Goal: Complete application form

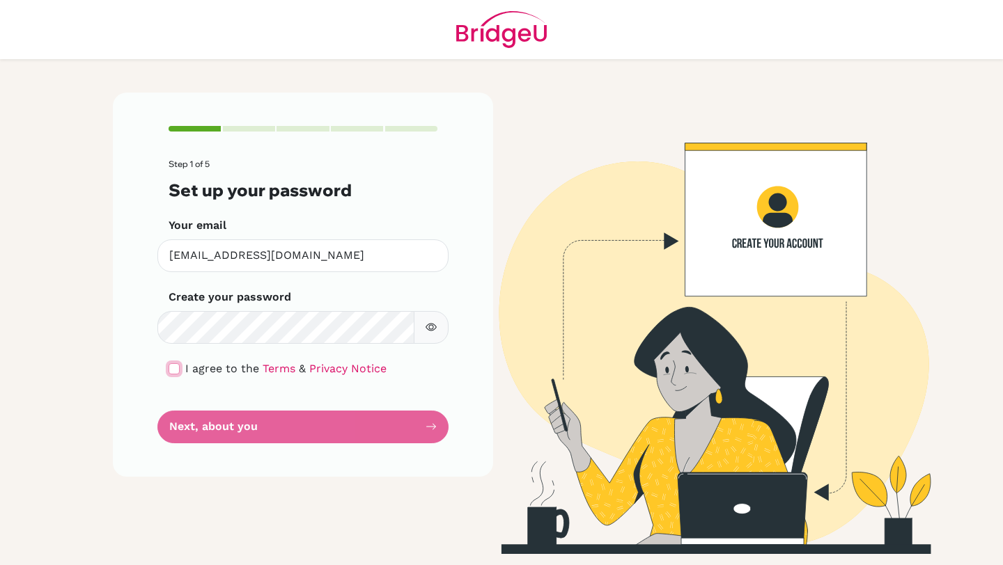
click at [171, 365] on input "checkbox" at bounding box center [173, 368] width 11 height 11
checkbox input "true"
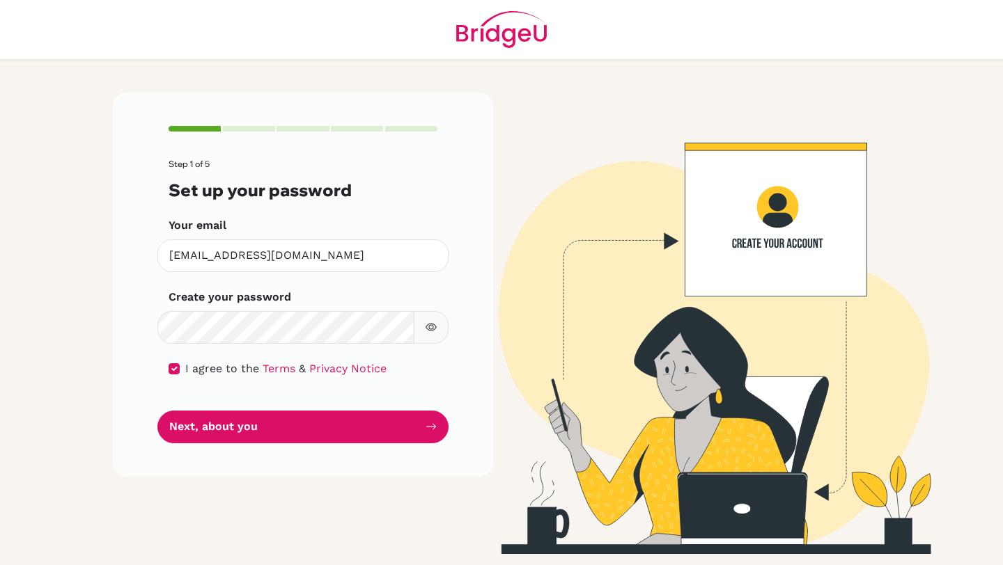
click at [433, 331] on icon "button" at bounding box center [430, 328] width 11 height 8
click at [432, 329] on icon "button" at bounding box center [430, 327] width 10 height 9
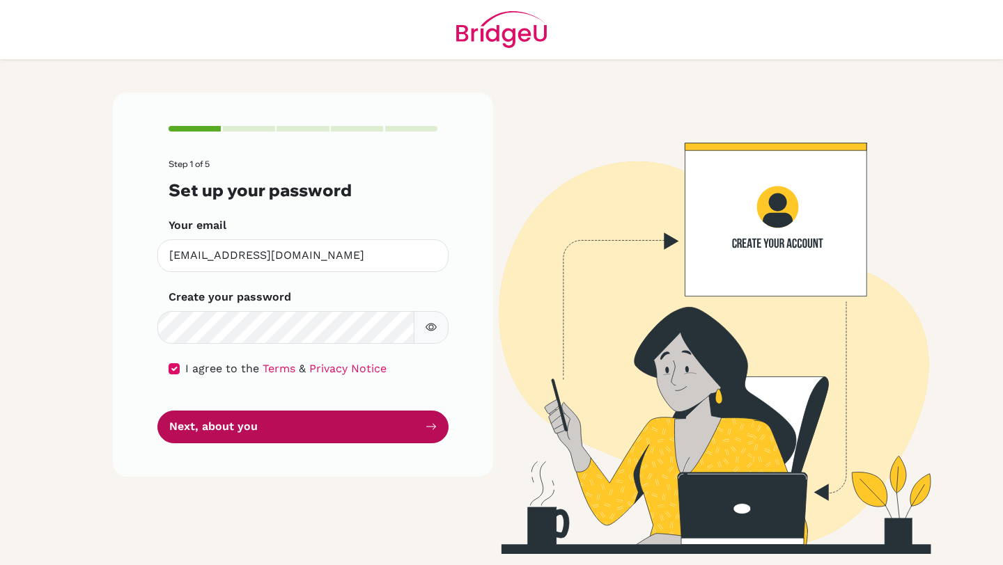
click at [263, 433] on button "Next, about you" at bounding box center [302, 427] width 291 height 33
click at [287, 427] on button "Next, about you" at bounding box center [302, 427] width 291 height 33
